Goal: Navigation & Orientation: Find specific page/section

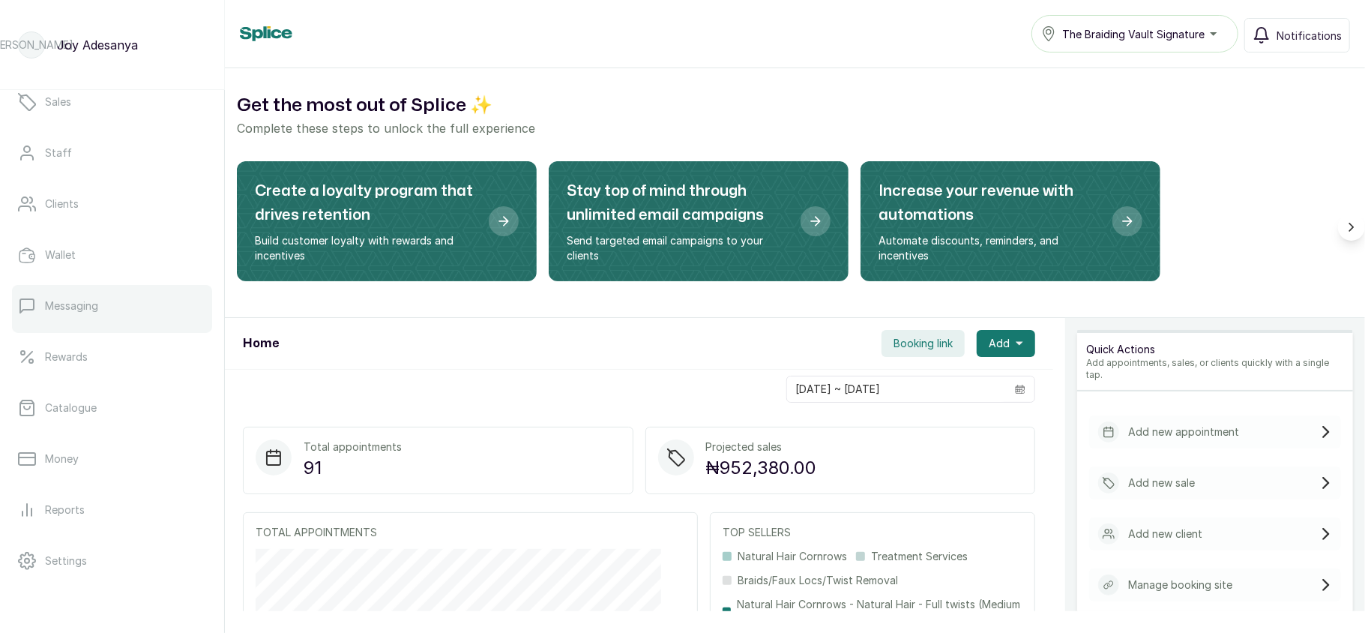
scroll to position [217, 0]
click at [87, 313] on p "Catalogue" at bounding box center [71, 311] width 52 height 15
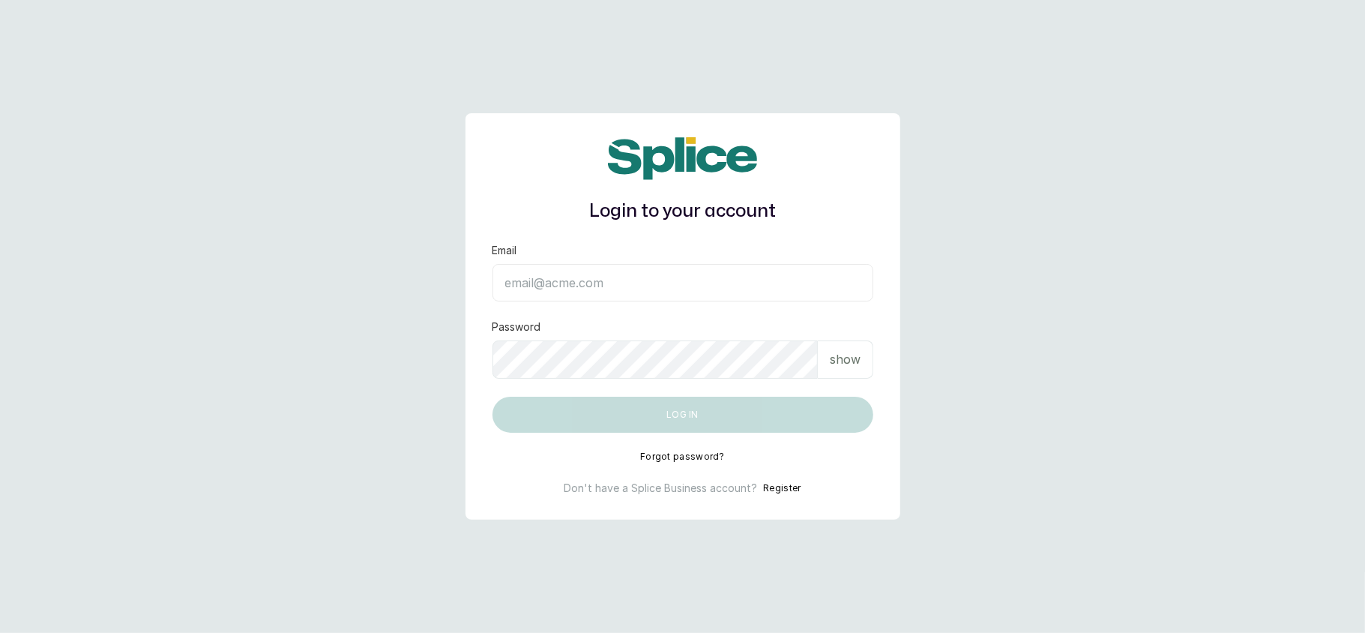
click at [624, 291] on input "Email" at bounding box center [682, 282] width 381 height 37
type input "[EMAIL_ADDRESS][DOMAIN_NAME]"
click at [835, 361] on p "show" at bounding box center [845, 359] width 31 height 18
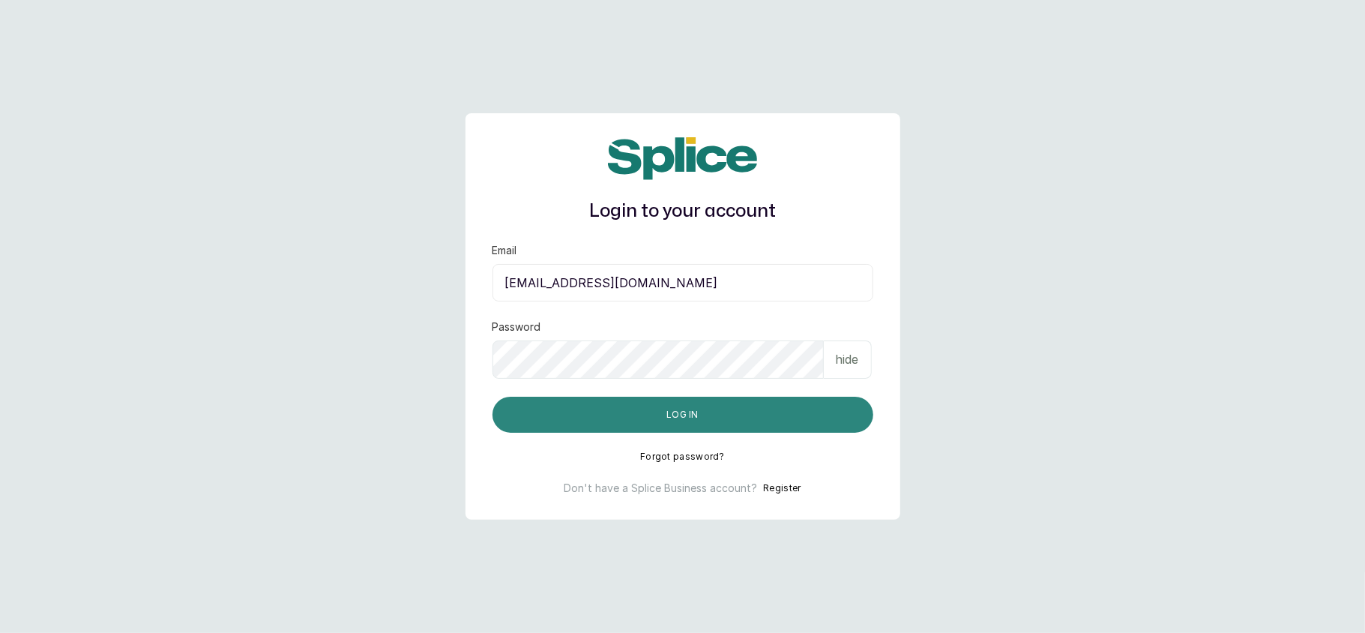
click at [534, 421] on button "Log in" at bounding box center [682, 415] width 381 height 36
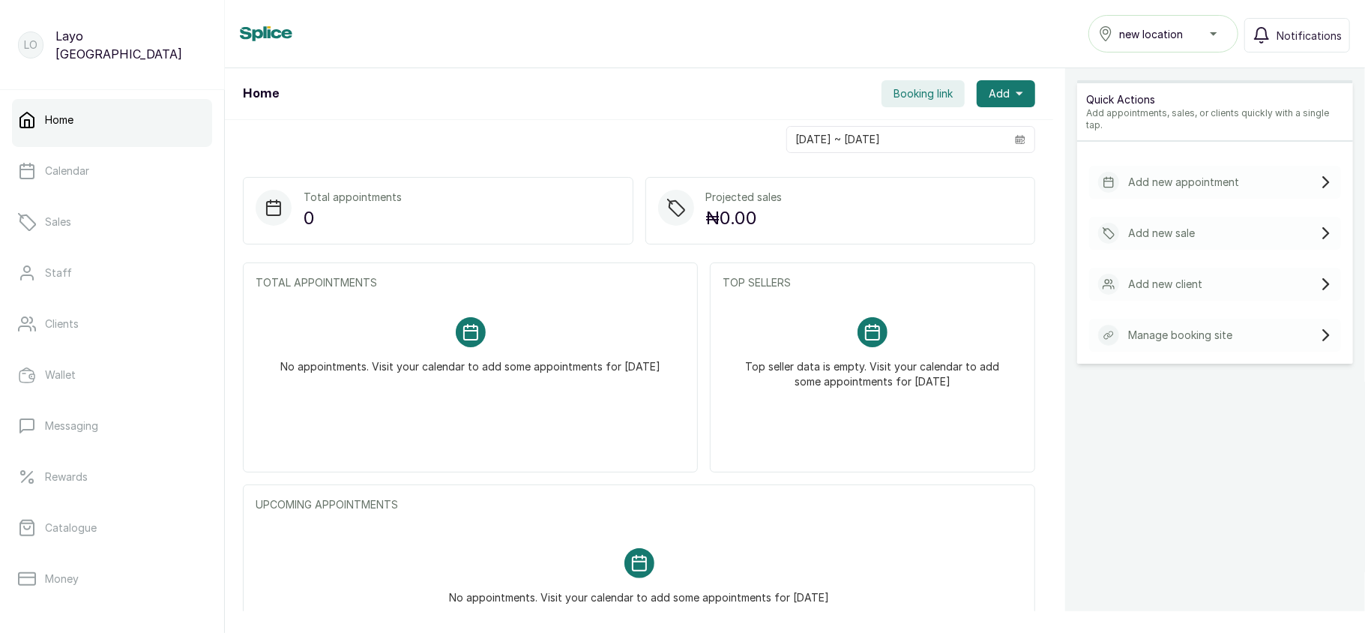
click at [1181, 37] on span "new location" at bounding box center [1151, 34] width 64 height 16
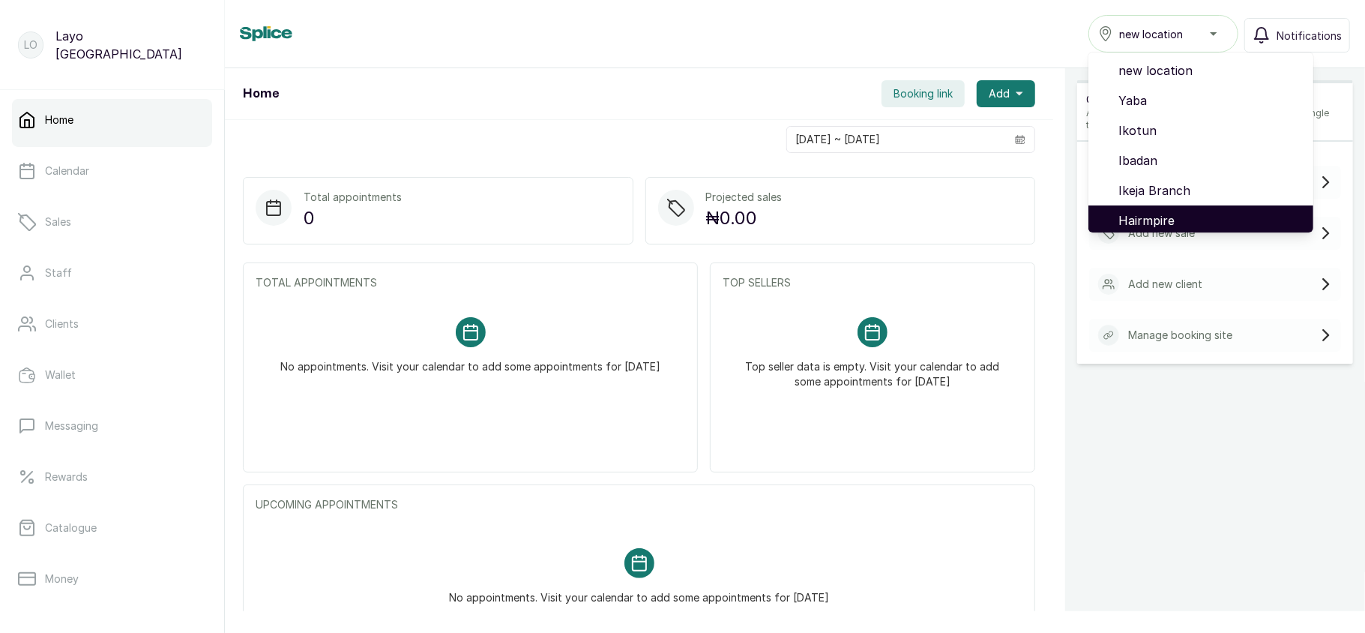
scroll to position [126, 0]
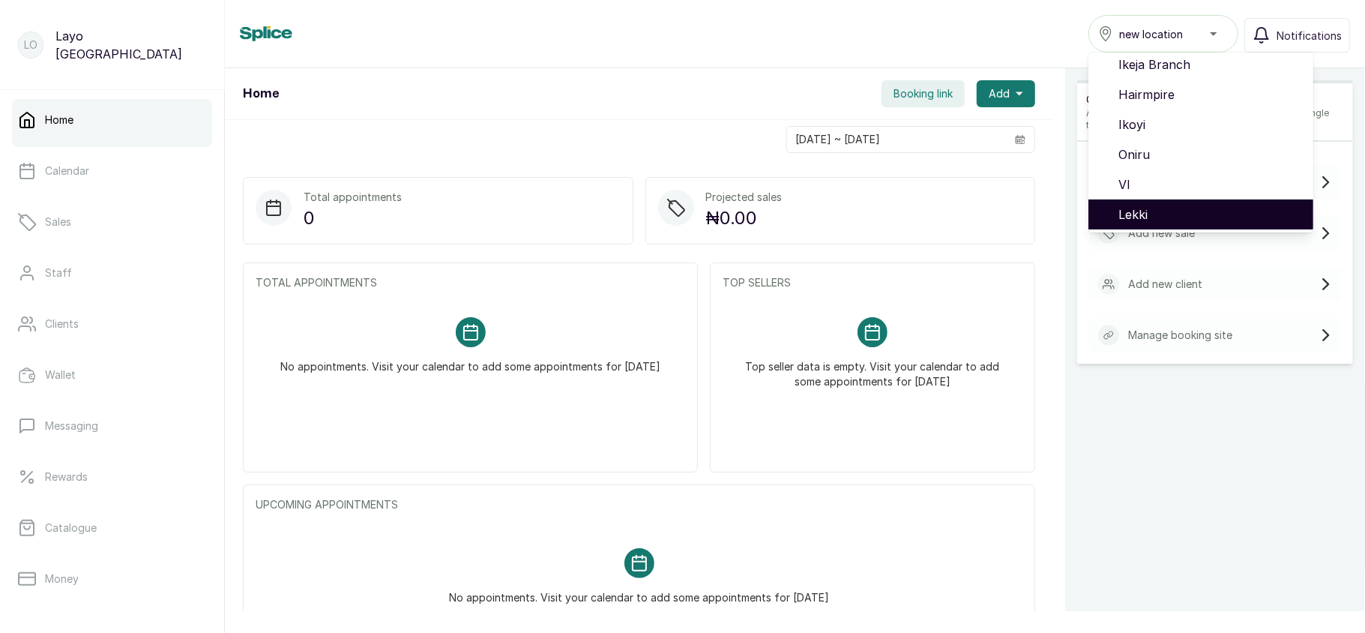
click at [1140, 205] on span "Lekki" at bounding box center [1209, 214] width 183 height 18
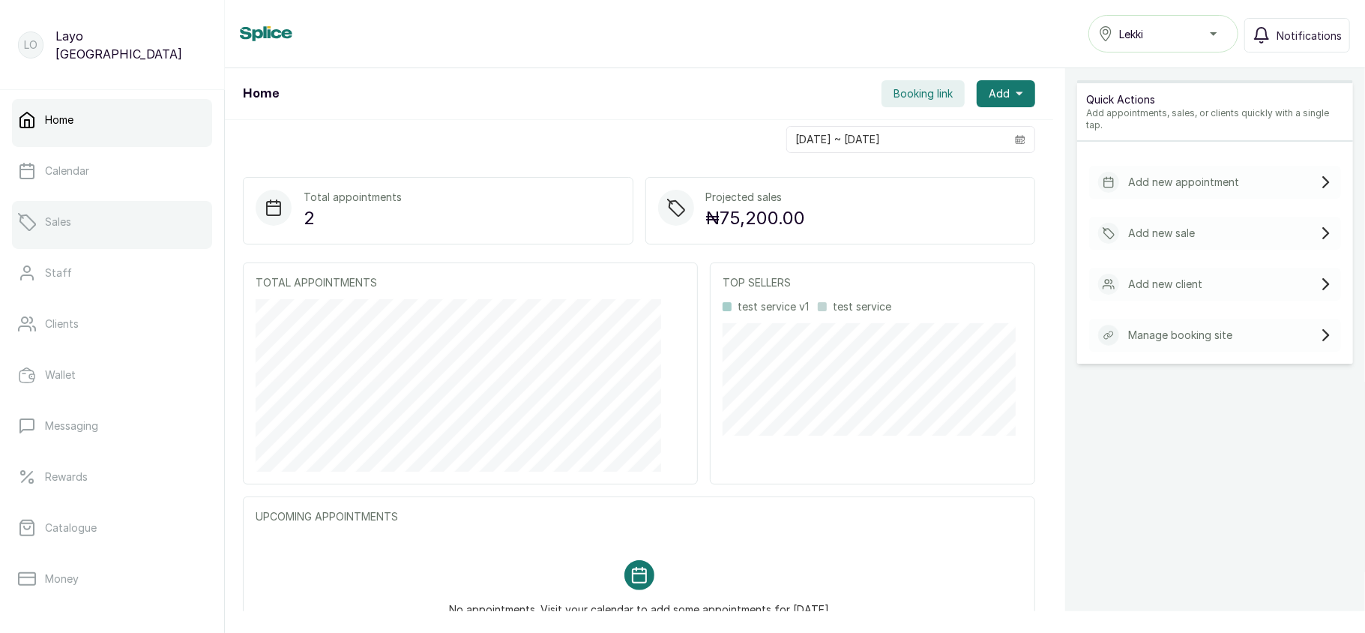
click at [115, 210] on link "Sales" at bounding box center [112, 222] width 200 height 42
